Goal: Task Accomplishment & Management: Complete application form

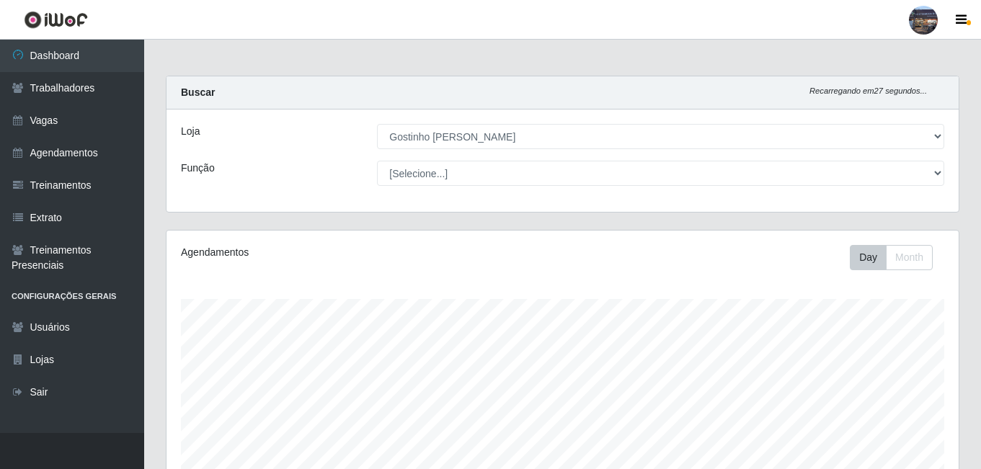
select select "303"
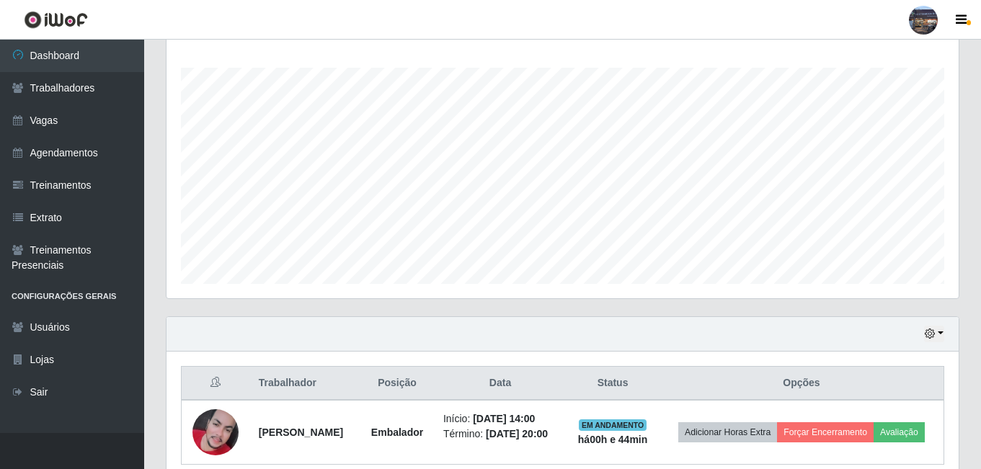
scroll to position [299, 792]
click at [71, 120] on link "Vagas" at bounding box center [72, 120] width 144 height 32
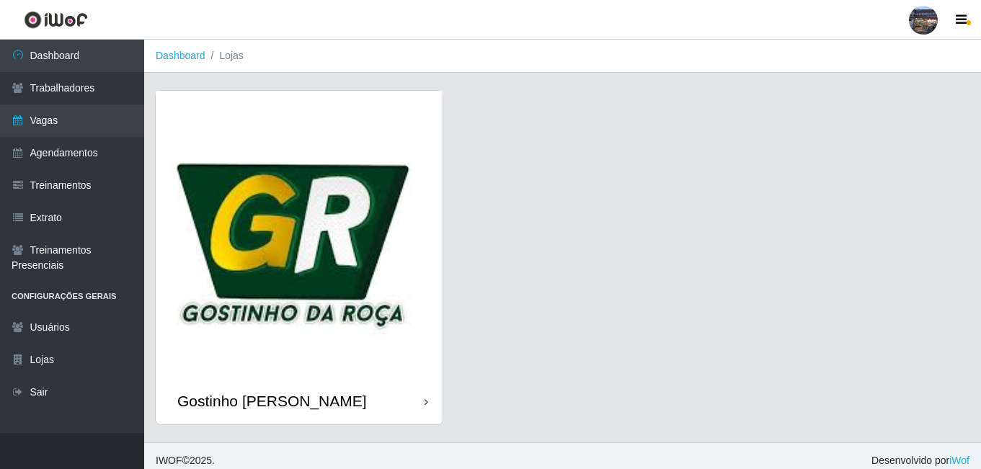
click at [331, 221] on img at bounding box center [299, 234] width 287 height 287
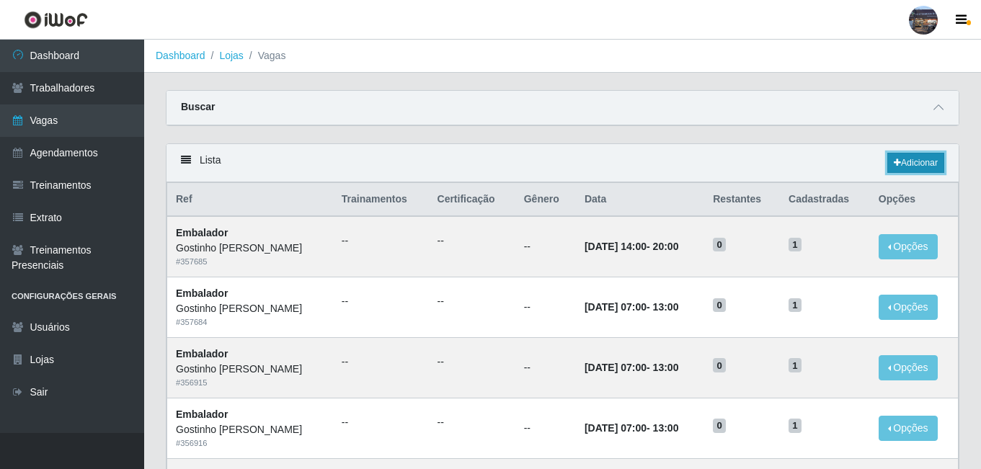
click at [917, 161] on link "Adicionar" at bounding box center [915, 163] width 57 height 20
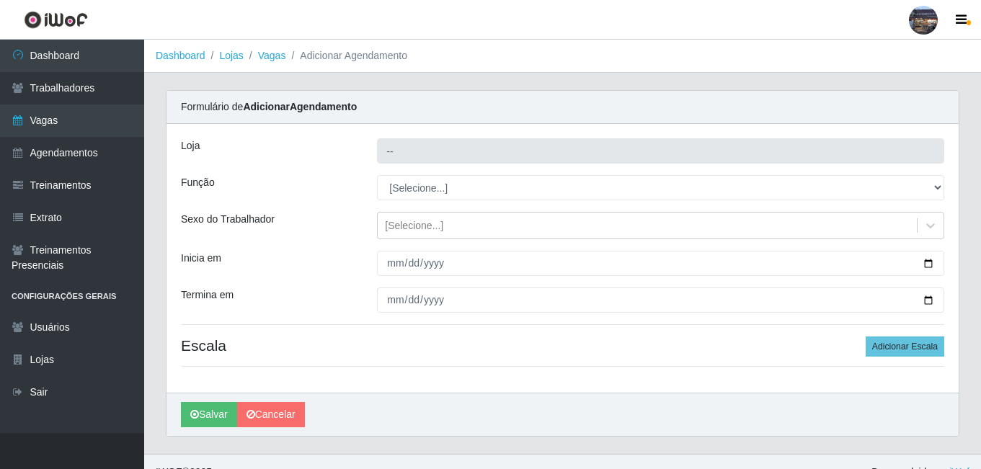
type input "Gostinho [PERSON_NAME]"
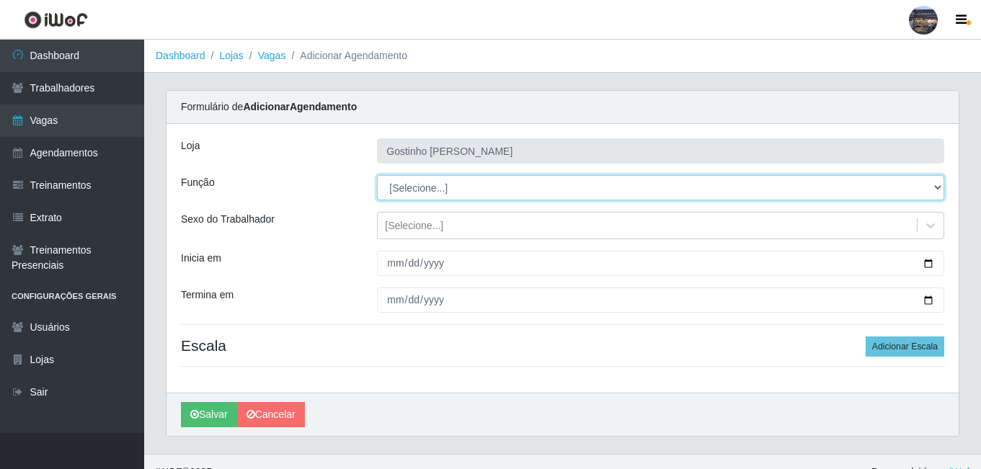
drag, startPoint x: 453, startPoint y: 184, endPoint x: 447, endPoint y: 199, distance: 15.5
click at [453, 185] on select "[Selecione...] ASG ASG + ASG ++ Embalador Embalador + Embalador ++ Operador de …" at bounding box center [660, 187] width 567 height 25
select select "1"
click at [377, 175] on select "[Selecione...] ASG ASG + ASG ++ Embalador Embalador + Embalador ++ Operador de …" at bounding box center [660, 187] width 567 height 25
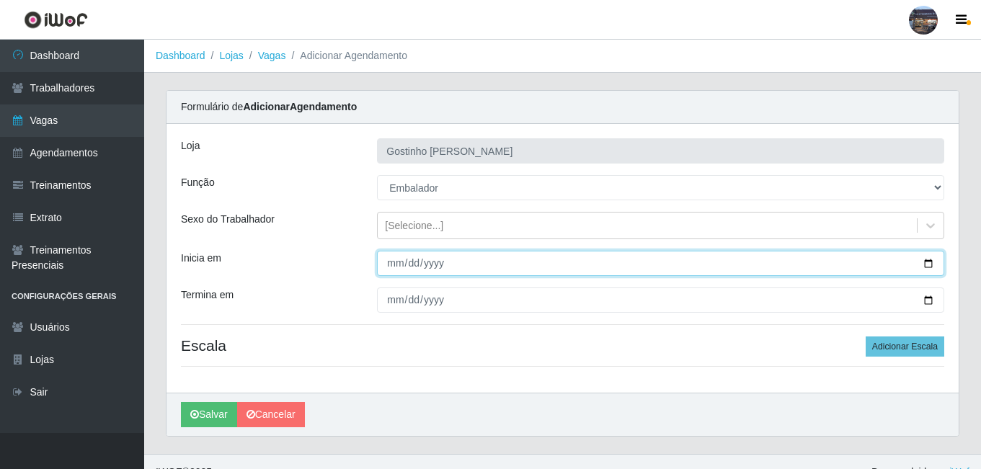
drag, startPoint x: 452, startPoint y: 254, endPoint x: 470, endPoint y: 263, distance: 20.3
click at [454, 255] on input "Inicia em" at bounding box center [660, 263] width 567 height 25
click at [929, 263] on input "Inicia em" at bounding box center [660, 263] width 567 height 25
type input "[DATE]"
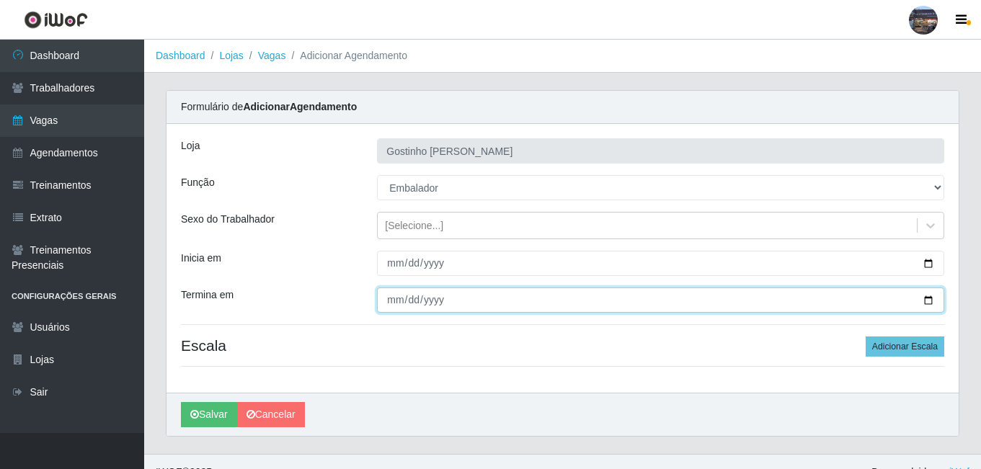
click at [926, 305] on input "Termina em" at bounding box center [660, 299] width 567 height 25
type input "[DATE]"
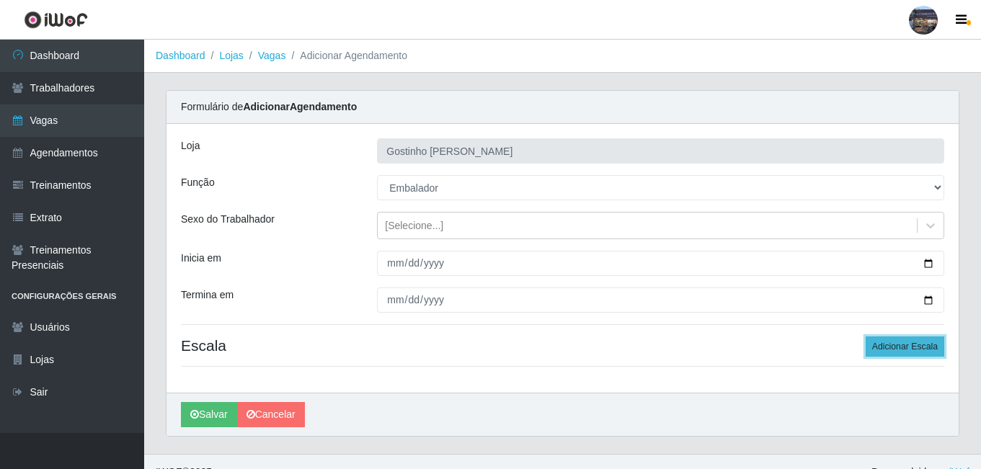
click at [907, 354] on button "Adicionar Escala" at bounding box center [904, 346] width 79 height 20
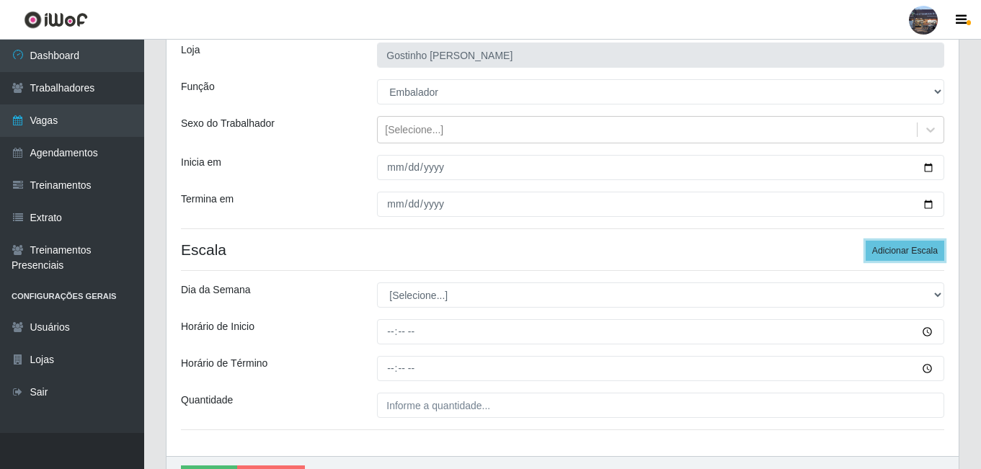
scroll to position [180, 0]
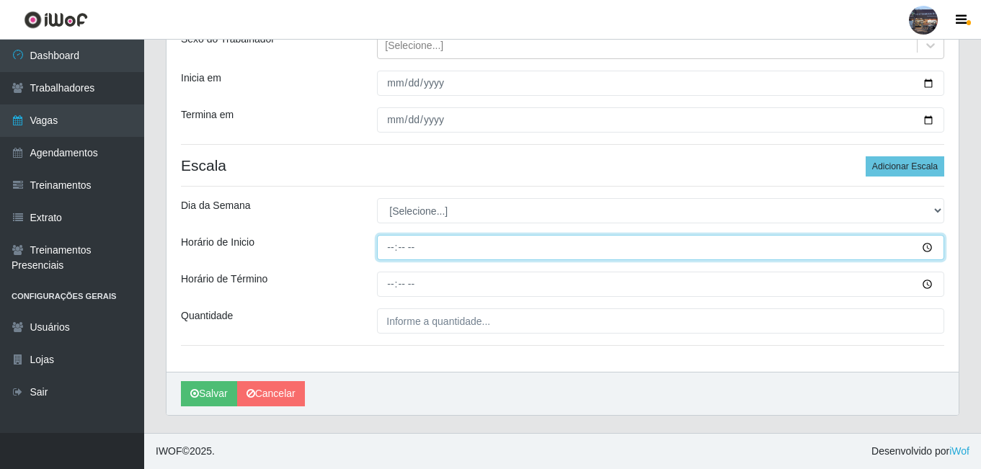
click at [385, 245] on input "Horário de Inicio" at bounding box center [660, 247] width 567 height 25
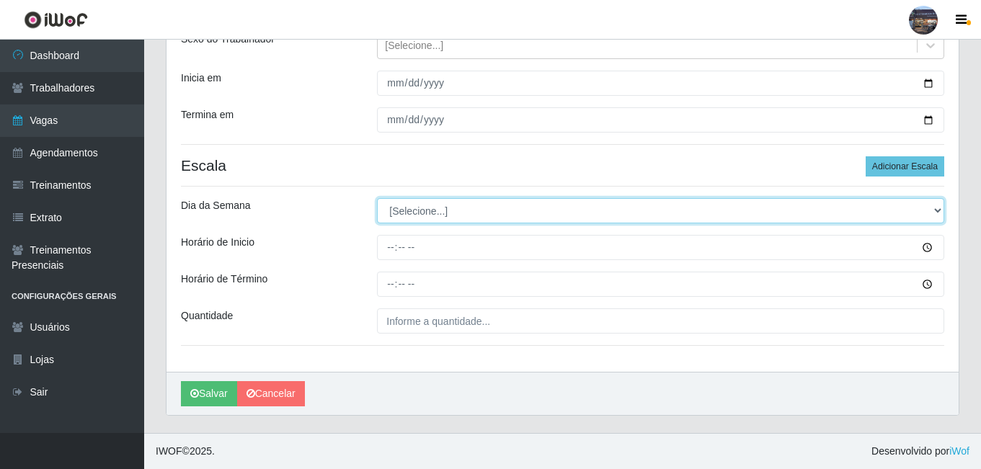
click at [401, 215] on select "[Selecione...] Segunda Terça Quarta Quinta Sexta Sábado Domingo" at bounding box center [660, 210] width 567 height 25
select select "3"
click at [377, 198] on select "[Selecione...] Segunda Terça Quarta Quinta Sexta Sábado Domingo" at bounding box center [660, 210] width 567 height 25
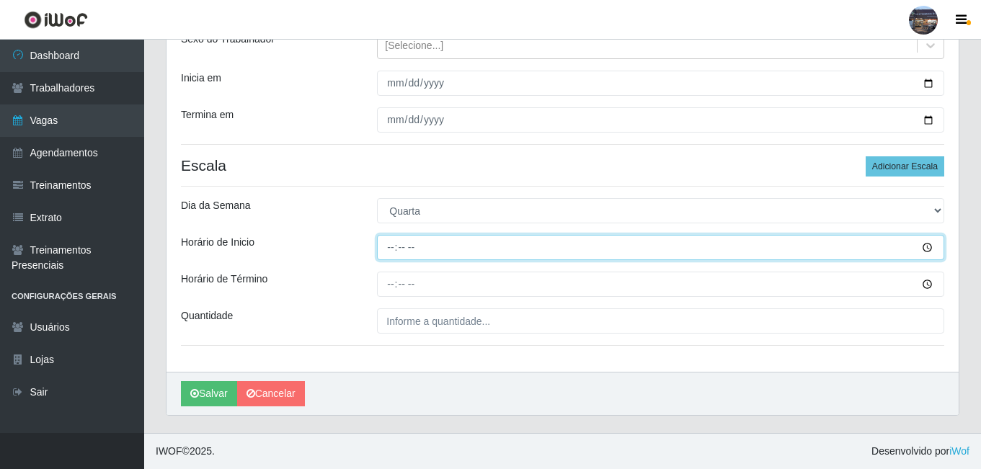
click at [393, 244] on input "Horário de Inicio" at bounding box center [660, 247] width 567 height 25
type input "14:00"
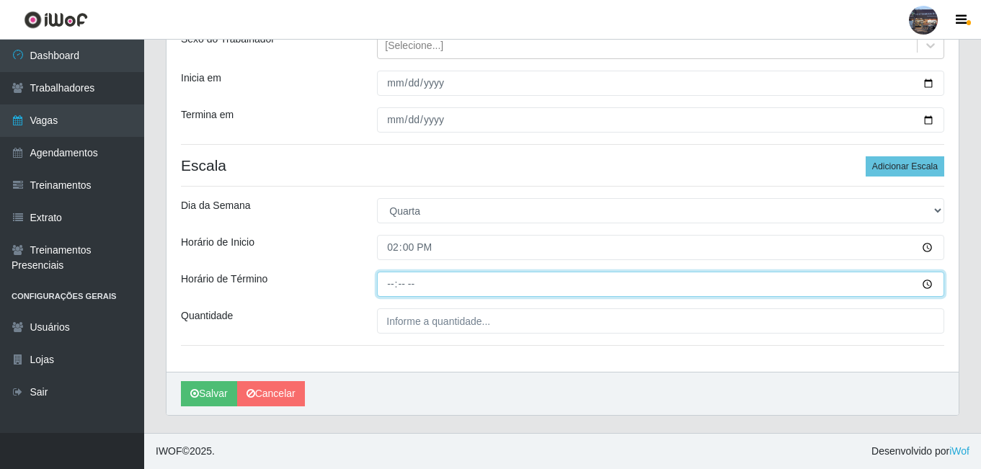
click at [396, 282] on input "Horário de Término" at bounding box center [660, 284] width 567 height 25
type input "20:00"
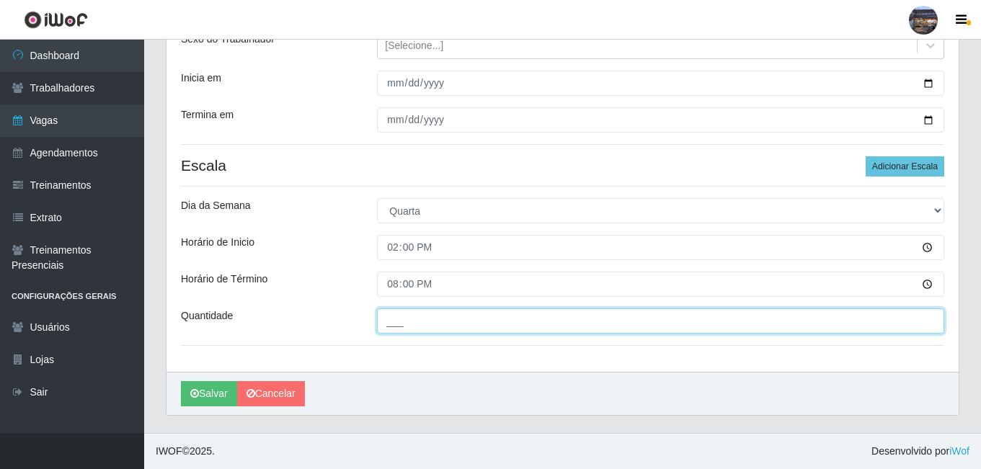
click at [441, 326] on input "___" at bounding box center [660, 320] width 567 height 25
type input "1__"
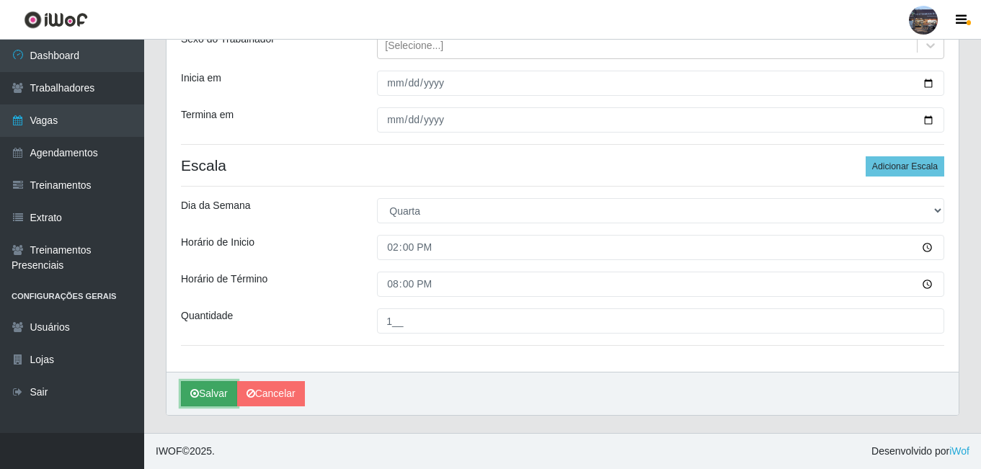
click at [208, 389] on button "Salvar" at bounding box center [209, 393] width 56 height 25
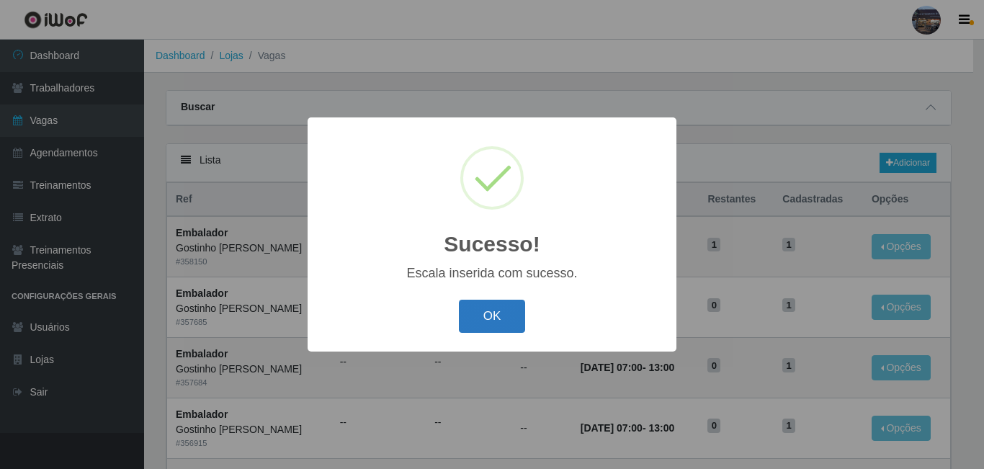
click at [484, 323] on button "OK" at bounding box center [492, 317] width 67 height 34
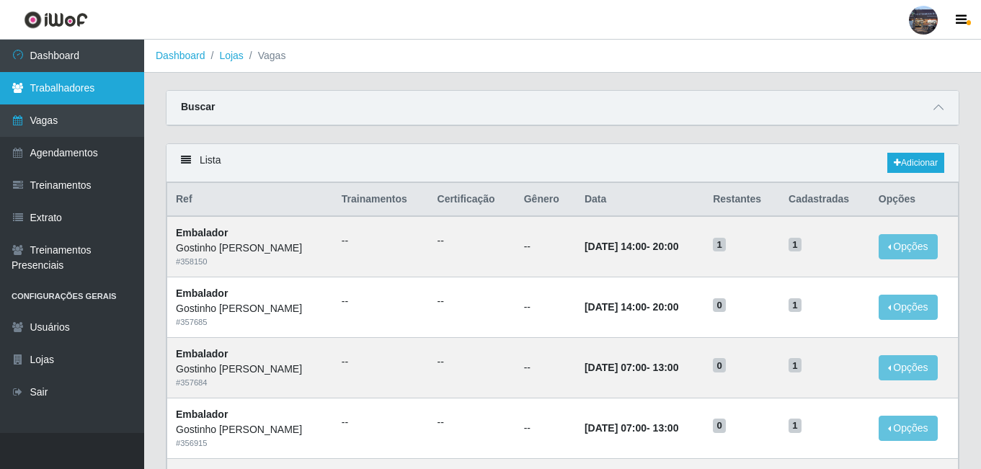
drag, startPoint x: 89, startPoint y: 58, endPoint x: 106, endPoint y: 86, distance: 32.6
click at [89, 58] on link "Dashboard" at bounding box center [72, 56] width 144 height 32
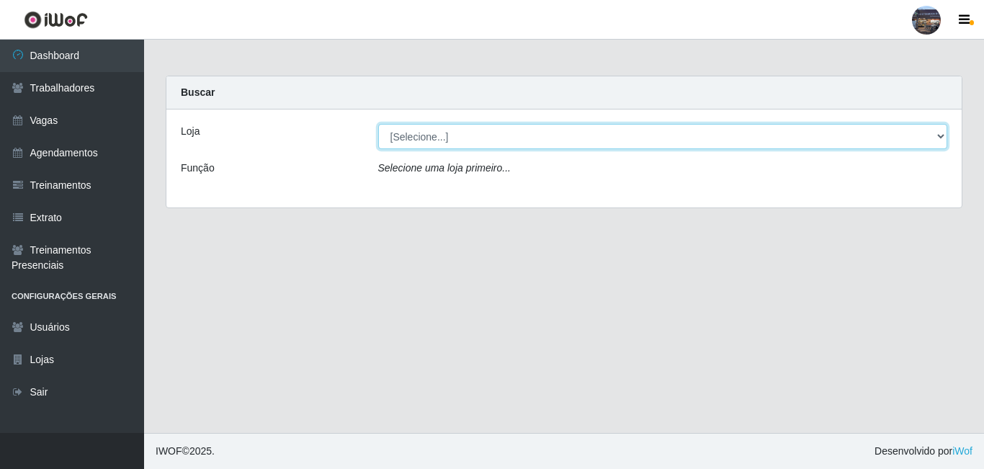
click at [438, 134] on select "[Selecione...] Gostinho da Roça" at bounding box center [663, 136] width 570 height 25
select select "303"
click at [378, 124] on select "[Selecione...] Gostinho da Roça" at bounding box center [663, 136] width 570 height 25
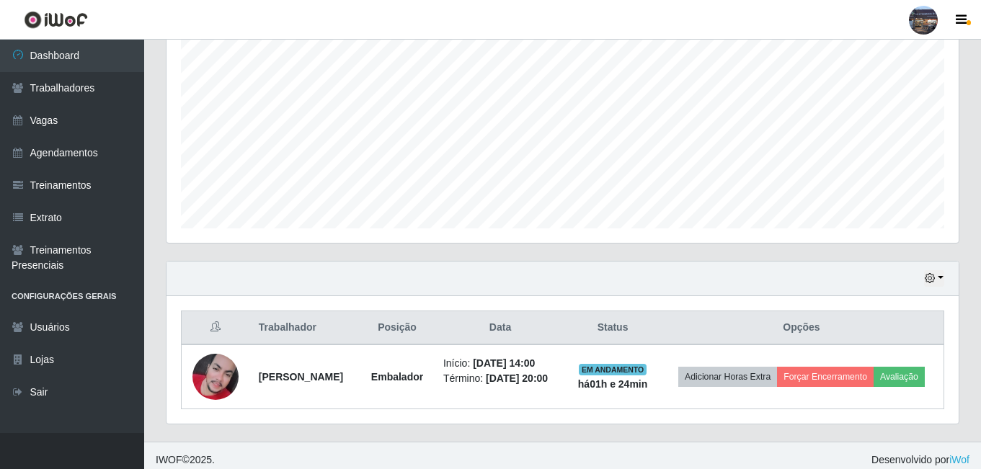
scroll to position [295, 0]
